Goal: Information Seeking & Learning: Learn about a topic

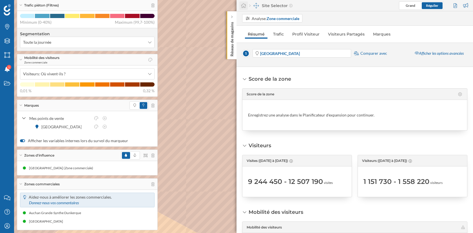
click at [242, 3] on icon at bounding box center [244, 5] width 6 height 5
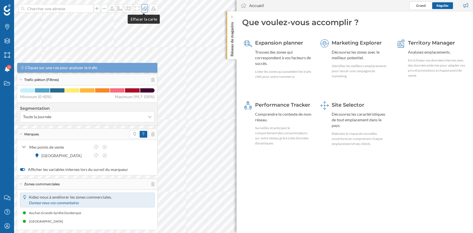
click at [143, 9] on icon at bounding box center [145, 8] width 6 height 5
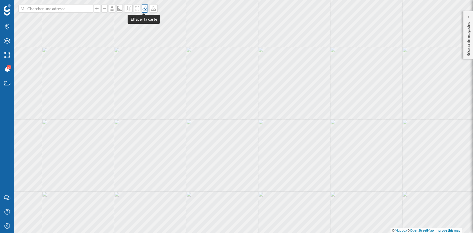
click at [143, 9] on icon at bounding box center [145, 8] width 6 height 5
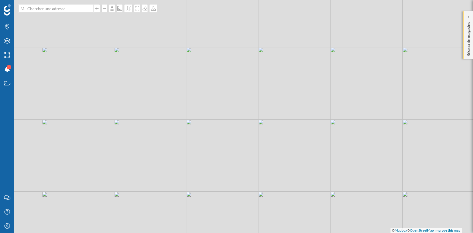
click at [426, 19] on div "Réseau de magasins" at bounding box center [469, 35] width 10 height 48
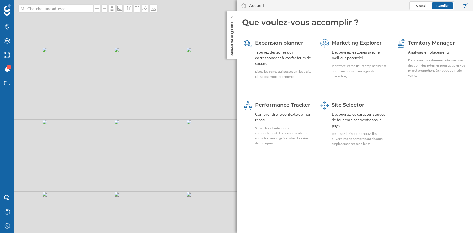
click at [7, 136] on div "Marques Filtres Zones Notifications 1 Travail" at bounding box center [7, 95] width 14 height 191
click at [10, 32] on div "Marques" at bounding box center [7, 27] width 14 height 14
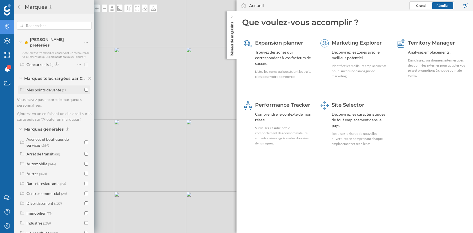
click at [86, 88] on input "checkbox" at bounding box center [87, 90] width 4 height 4
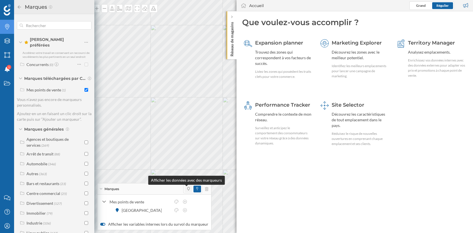
click at [187, 190] on icon at bounding box center [188, 188] width 3 height 3
click at [18, 7] on icon at bounding box center [19, 6] width 3 height 3
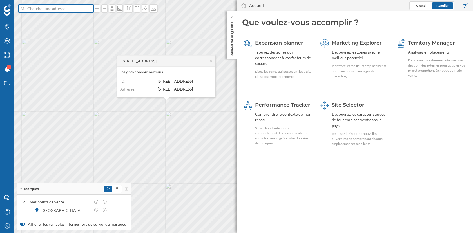
click at [59, 10] on input at bounding box center [56, 8] width 63 height 8
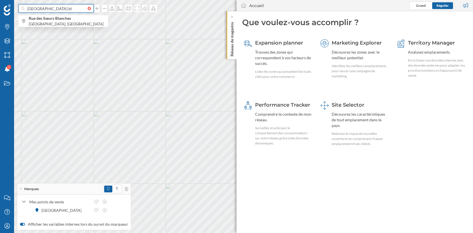
type input "[GEOGRAPHIC_DATA] bl"
click at [3, 88] on div "Travail" at bounding box center [7, 83] width 14 height 14
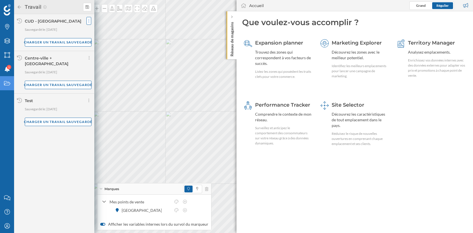
click at [88, 23] on icon at bounding box center [88, 21] width 1 height 6
click at [102, 31] on span "Partagez votre travail" at bounding box center [108, 32] width 37 height 5
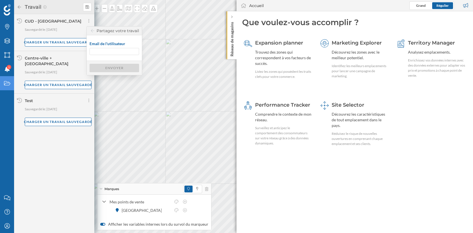
click at [99, 51] on input "Email de l'utilisateur" at bounding box center [115, 51] width 50 height 7
paste input "[EMAIL_ADDRESS][DOMAIN_NAME]"
type input "[EMAIL_ADDRESS][DOMAIN_NAME]"
click at [112, 65] on div "Envoyer" at bounding box center [115, 67] width 50 height 8
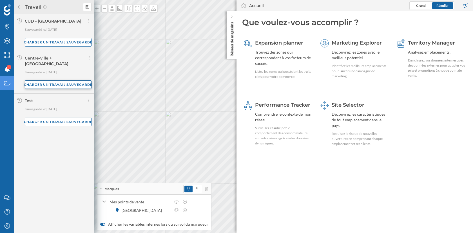
click at [67, 81] on div "Charger un travail sauvegardé" at bounding box center [58, 84] width 67 height 8
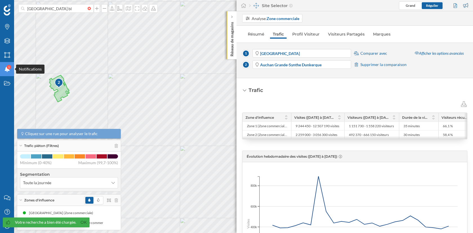
click at [7, 72] on icon at bounding box center [7, 69] width 5 height 6
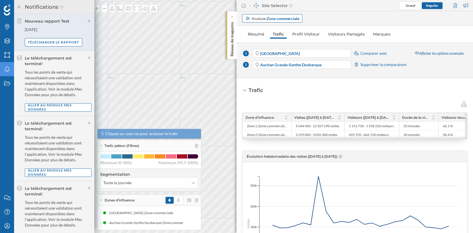
click at [260, 17] on div "Analyse: Zone commerciale" at bounding box center [276, 18] width 48 height 6
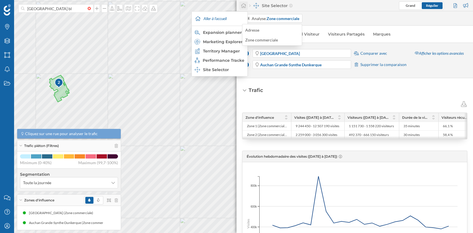
click at [245, 6] on icon at bounding box center [244, 5] width 6 height 5
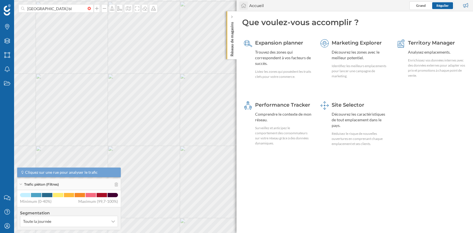
click at [245, 6] on icon at bounding box center [244, 5] width 6 height 5
click at [296, 117] on div "Comprendre le contexte de mon réseau." at bounding box center [284, 116] width 58 height 11
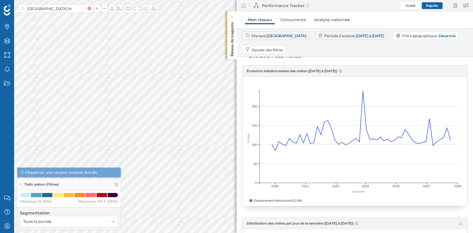
scroll to position [392, 0]
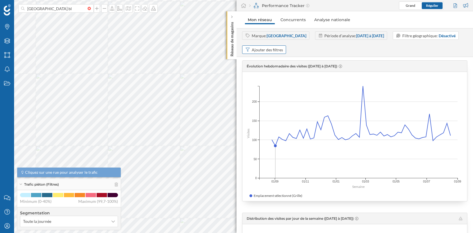
click at [270, 49] on div "Ajouter des filtres" at bounding box center [267, 50] width 31 height 6
click at [334, 52] on div "Marque: Dunkerque Période d'analyse: [DATE] à [DATE] Filtre géographique: Désac…" at bounding box center [355, 42] width 237 height 23
click at [276, 36] on strong "[GEOGRAPHIC_DATA]" at bounding box center [287, 35] width 40 height 5
click at [314, 61] on div "Évolution hebdomadaire des visites ([DATE] à [DATE])" at bounding box center [355, 66] width 225 height 11
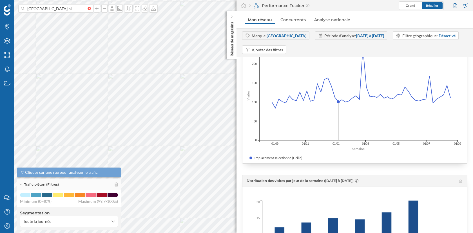
scroll to position [419, 0]
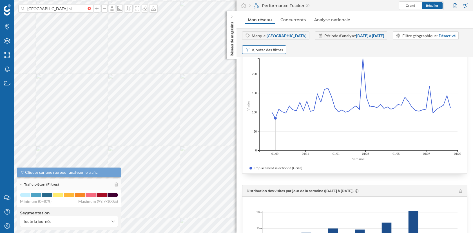
click at [272, 48] on div "Ajouter des filtres" at bounding box center [267, 50] width 31 height 6
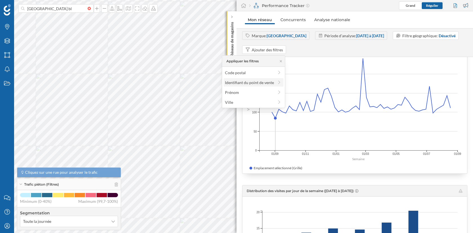
click at [268, 85] on span "Identifiant du point de vente" at bounding box center [249, 82] width 49 height 6
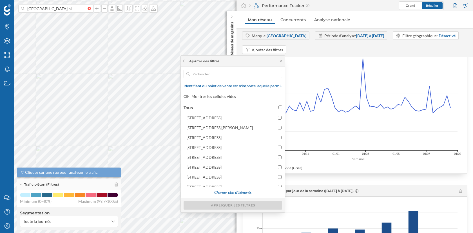
click at [356, 37] on strong "[DATE] à [DATE]" at bounding box center [370, 35] width 28 height 5
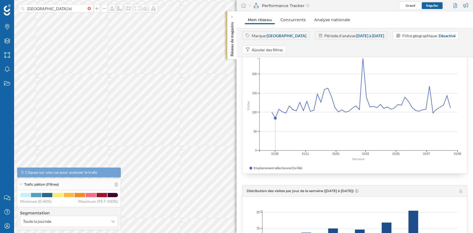
click at [328, 35] on div "Période d'analyse: [DATE] à [DATE]" at bounding box center [355, 36] width 60 height 6
click at [254, 52] on div "Ajouter des filtres" at bounding box center [267, 50] width 31 height 6
click at [309, 52] on div "Marque: Dunkerque Période d'analyse: [DATE] à [DATE] Filtre géographique: Désac…" at bounding box center [355, 42] width 237 height 23
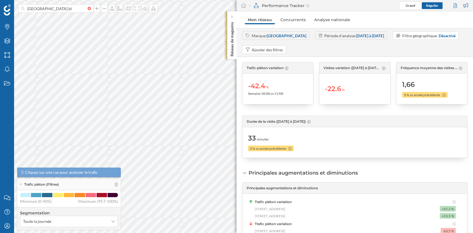
scroll to position [0, 0]
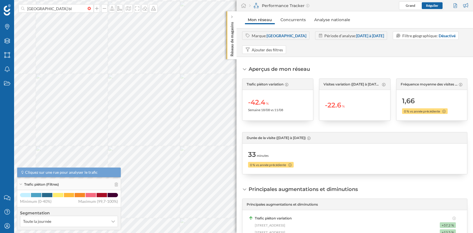
click at [366, 34] on strong "[DATE] à [DATE]" at bounding box center [370, 35] width 28 height 5
click at [295, 19] on link "Concurrents" at bounding box center [293, 19] width 31 height 9
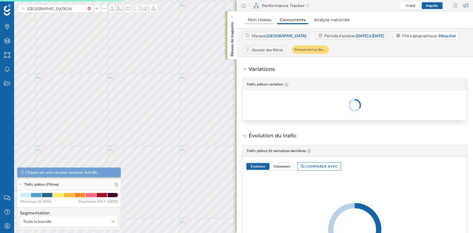
click at [268, 22] on link "Mon réseau" at bounding box center [259, 19] width 29 height 9
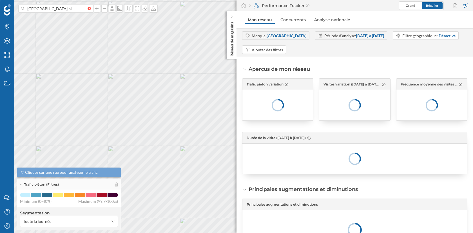
click at [332, 38] on div "Période d'analyse: [DATE] à [DATE]" at bounding box center [355, 36] width 60 height 6
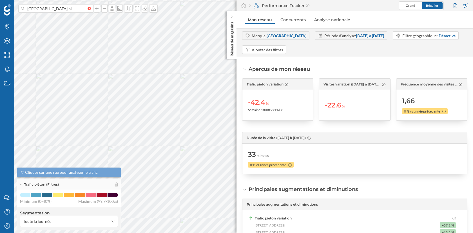
click at [358, 37] on strong "[DATE] à [DATE]" at bounding box center [370, 35] width 28 height 5
click at [337, 20] on link "Analyse nationale" at bounding box center [333, 19] width 42 height 9
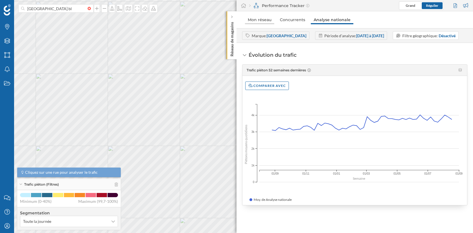
click at [264, 19] on link "Mon réseau" at bounding box center [259, 19] width 29 height 9
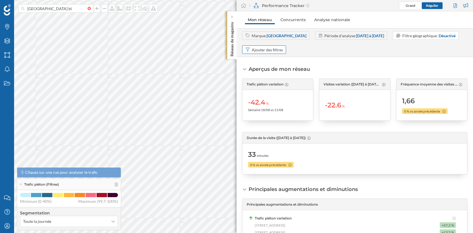
click at [269, 47] on div "Ajouter des filtres" at bounding box center [267, 50] width 31 height 6
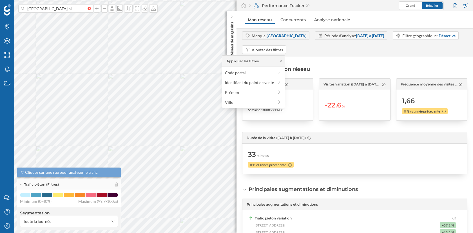
click at [356, 35] on strong "[DATE] à [DATE]" at bounding box center [370, 35] width 28 height 5
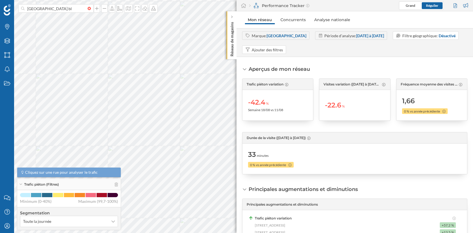
click at [331, 35] on div "Période d'analyse: [DATE] à [DATE]" at bounding box center [355, 36] width 60 height 6
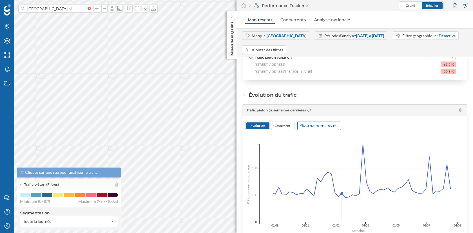
scroll to position [174, 0]
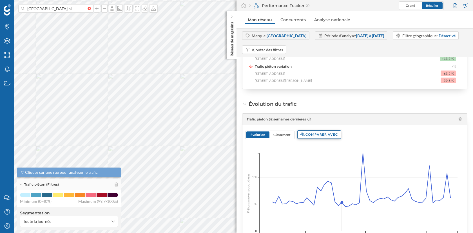
click at [329, 135] on div "Comparer avec" at bounding box center [320, 134] width 44 height 8
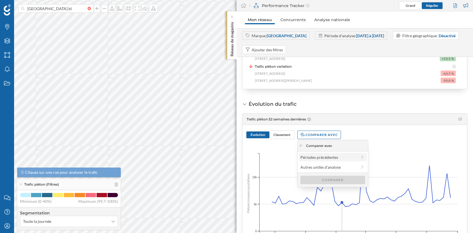
click at [331, 155] on div "Périodes précédentes" at bounding box center [329, 157] width 57 height 6
click at [329, 158] on div "Année précédente" at bounding box center [333, 157] width 64 height 6
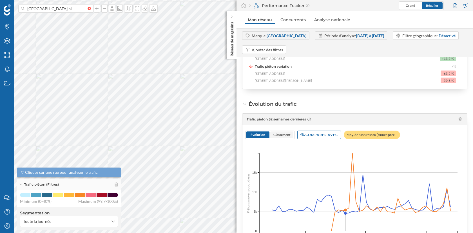
click at [288, 137] on span "Classement" at bounding box center [282, 134] width 23 height 7
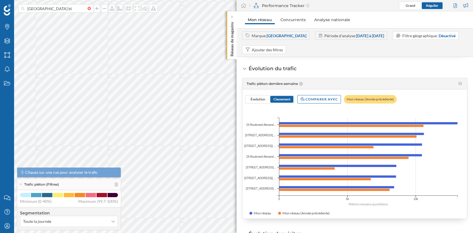
scroll to position [205, 0]
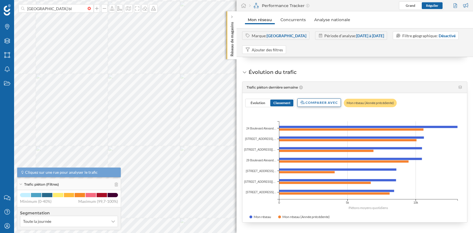
click at [328, 104] on div "Comparer avec" at bounding box center [320, 102] width 44 height 8
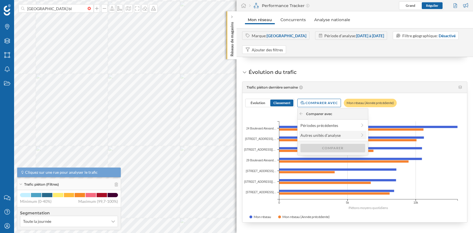
click at [330, 136] on div "Autres unités d'analyse" at bounding box center [329, 135] width 57 height 6
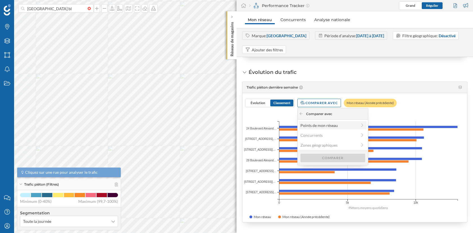
click at [342, 127] on div "Points de mon réseau" at bounding box center [329, 125] width 57 height 6
